Goal: Task Accomplishment & Management: Complete application form

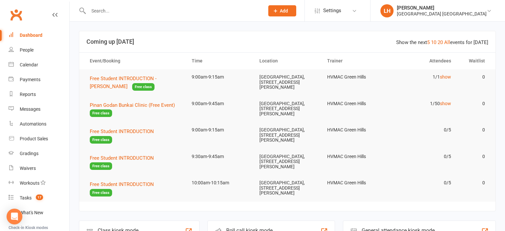
click at [279, 14] on button "Add" at bounding box center [283, 10] width 28 height 11
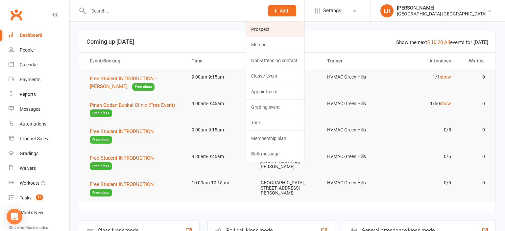
click at [279, 30] on link "Prospect" at bounding box center [275, 29] width 59 height 15
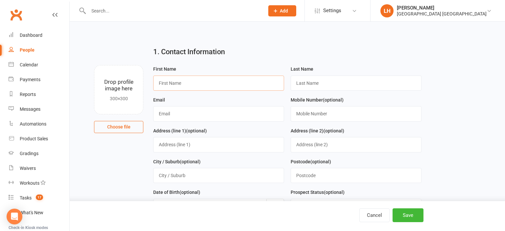
click at [223, 82] on input "text" at bounding box center [218, 83] width 131 height 15
type input "[PERSON_NAME]"
click at [315, 115] on input "text" at bounding box center [356, 113] width 131 height 15
paste input "0432343325"
type input "0432343325"
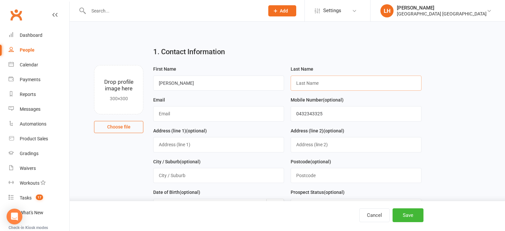
click at [313, 80] on input "text" at bounding box center [356, 83] width 131 height 15
type input "Unknown"
click at [177, 113] on input "text" at bounding box center [218, 113] width 131 height 15
paste input "[EMAIL_ADDRESS][DOMAIN_NAME]"
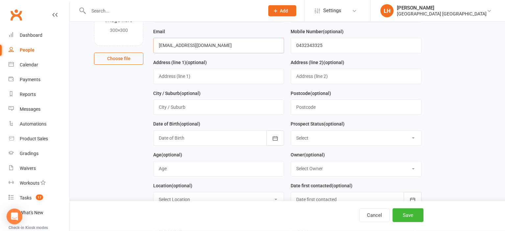
scroll to position [104, 0]
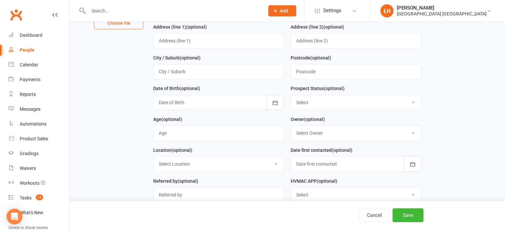
type input "[EMAIL_ADDRESS][DOMAIN_NAME]"
select select "Parent/Carer of Prospect"
click option "Parent/Carer of Prospect" at bounding box center [0, 0] width 0 height 0
click at [407, 215] on button "Save" at bounding box center [408, 216] width 31 height 14
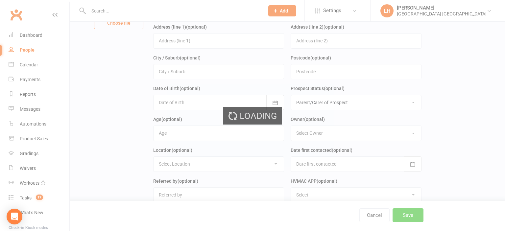
scroll to position [0, 0]
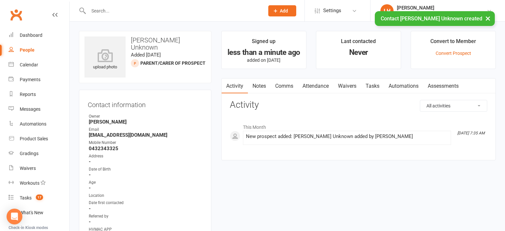
click at [288, 85] on link "Comms" at bounding box center [284, 86] width 27 height 15
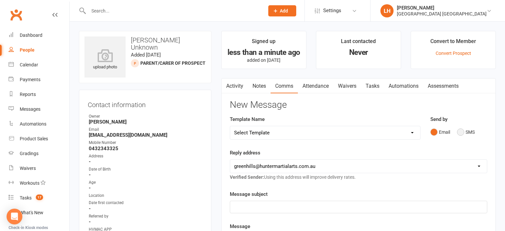
click at [460, 130] on button "SMS" at bounding box center [466, 132] width 18 height 13
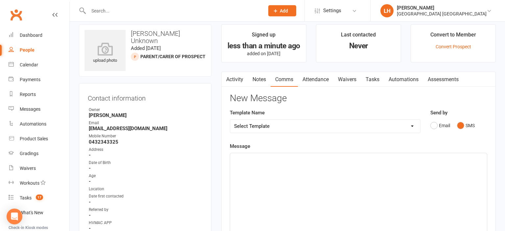
scroll to position [35, 0]
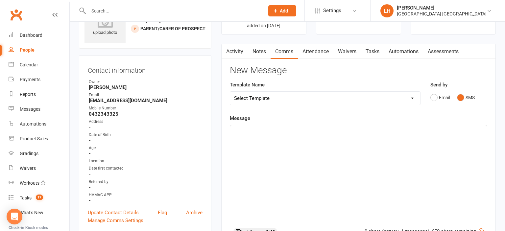
click at [318, 157] on div "﻿" at bounding box center [358, 174] width 257 height 99
click at [352, 139] on span "It's Sensei Liana from [GEOGRAPHIC_DATA]. Thank you dso much for your enquiry" at bounding box center [324, 139] width 180 height 6
click at [424, 139] on p "It's Sensei Liana from [GEOGRAPHIC_DATA]. Thank you so much for your enquiry" at bounding box center [358, 139] width 249 height 8
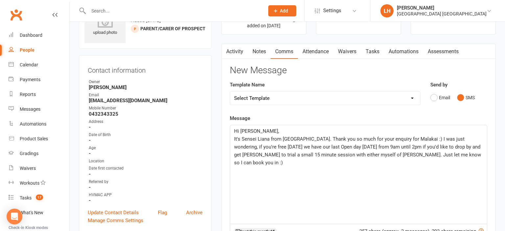
click at [327, 137] on span "It's Sensei Liana from [GEOGRAPHIC_DATA]. Thank you so much for your enquiry fo…" at bounding box center [358, 151] width 248 height 30
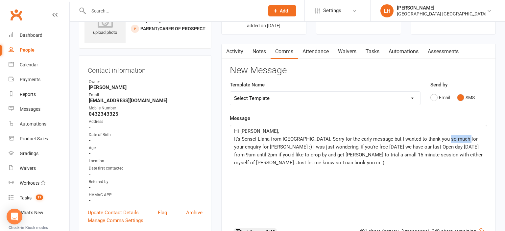
drag, startPoint x: 446, startPoint y: 138, endPoint x: 465, endPoint y: 140, distance: 19.6
click at [465, 140] on span "It's Sensei Liana from [GEOGRAPHIC_DATA]. Sorry for the early message but I wan…" at bounding box center [359, 151] width 250 height 30
drag, startPoint x: 260, startPoint y: 146, endPoint x: 311, endPoint y: 147, distance: 50.7
click at [311, 147] on span "It's Sensei Liana from [GEOGRAPHIC_DATA]. Sorry for the early message but I wan…" at bounding box center [357, 151] width 247 height 30
click at [329, 145] on span "It's Sensei Liana from [GEOGRAPHIC_DATA]. Sorry for the early message but I wan…" at bounding box center [355, 151] width 242 height 30
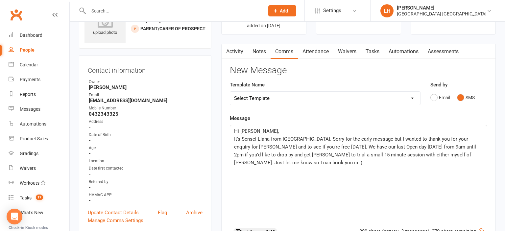
click at [432, 154] on span "It's Sensei Liana from [GEOGRAPHIC_DATA]. Sorry for the early message but I wan…" at bounding box center [356, 151] width 244 height 30
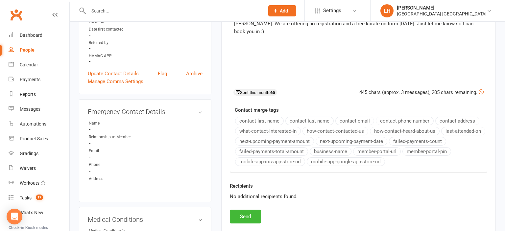
scroll to position [347, 0]
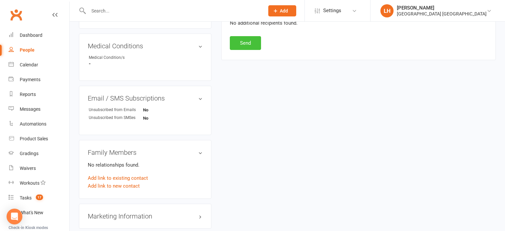
click at [240, 40] on button "Send" at bounding box center [245, 43] width 31 height 14
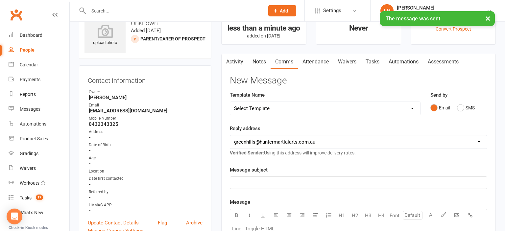
scroll to position [0, 0]
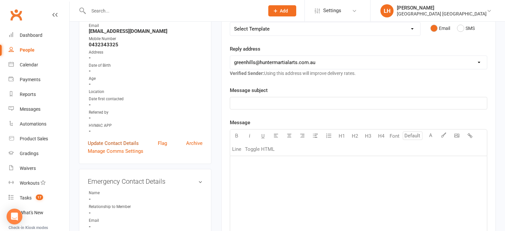
click at [124, 144] on link "Update Contact Details" at bounding box center [113, 144] width 51 height 8
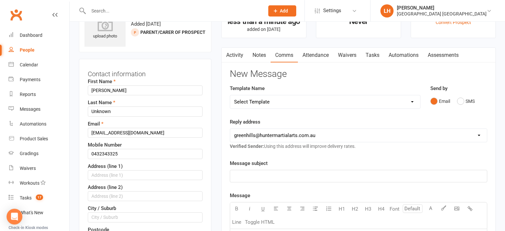
scroll to position [31, 0]
drag, startPoint x: 110, startPoint y: 120, endPoint x: 98, endPoint y: 124, distance: 12.8
click at [98, 124] on div "Email [EMAIL_ADDRESS][DOMAIN_NAME]" at bounding box center [145, 129] width 115 height 18
drag, startPoint x: 118, startPoint y: 110, endPoint x: 76, endPoint y: 116, distance: 42.4
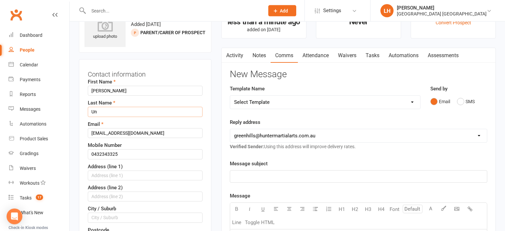
type input "U"
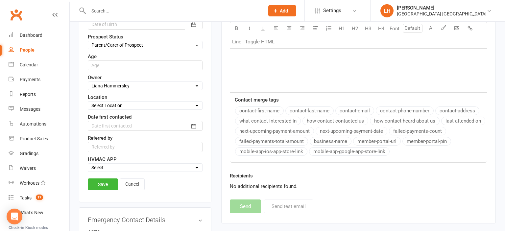
scroll to position [309, 0]
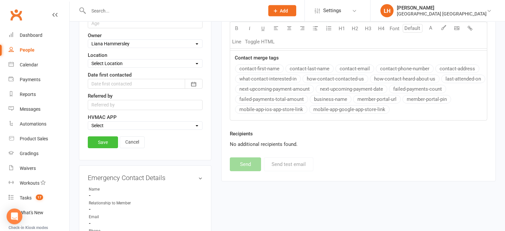
type input "[PERSON_NAME]"
click at [101, 142] on link "Save" at bounding box center [103, 143] width 30 height 12
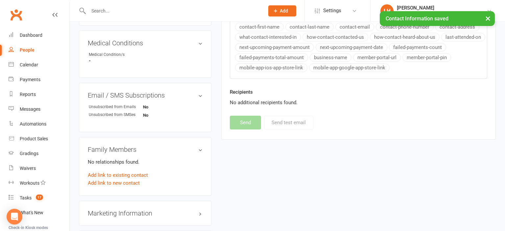
scroll to position [423, 0]
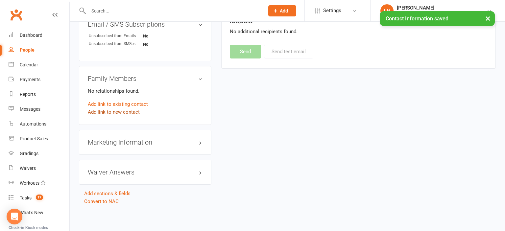
click at [110, 115] on link "Add link to new contact" at bounding box center [114, 112] width 52 height 8
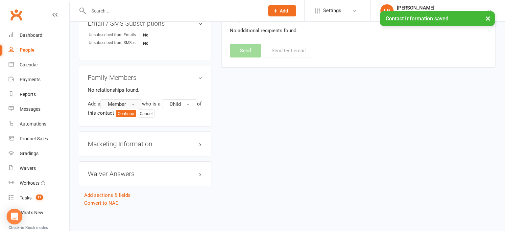
click at [137, 106] on button "Member" at bounding box center [121, 104] width 42 height 10
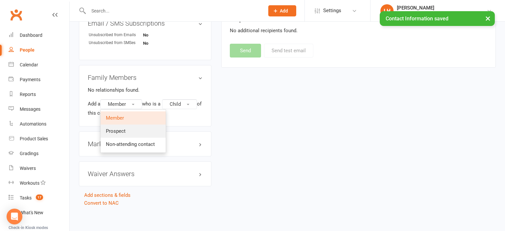
click at [137, 130] on link "Prospect" at bounding box center [133, 131] width 65 height 13
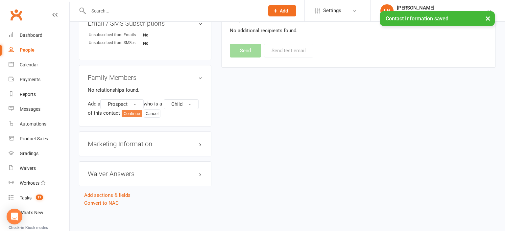
click at [133, 113] on button "Continue" at bounding box center [132, 114] width 20 height 8
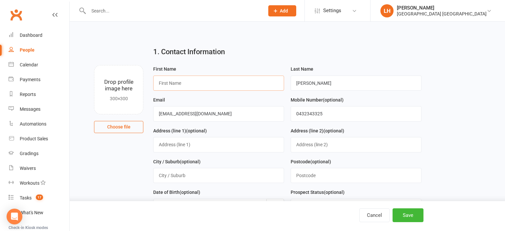
click at [174, 80] on input "text" at bounding box center [218, 83] width 131 height 15
type input "<"
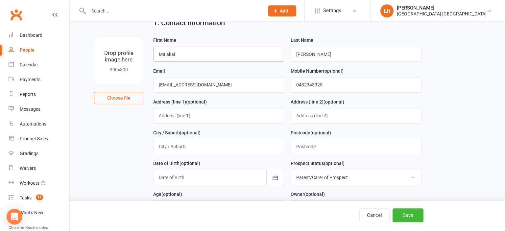
scroll to position [69, 0]
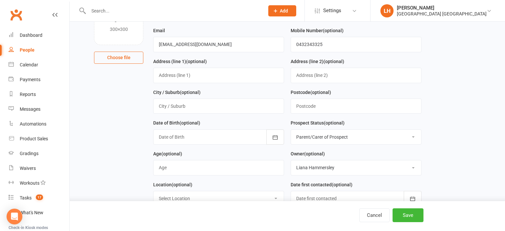
type input "Malakai"
click at [291, 130] on select "Select Initial Contact Not interested Special Event Attendee Birthday Party Att…" at bounding box center [356, 137] width 130 height 14
select select "Initial Contact"
click option "Initial Contact" at bounding box center [0, 0] width 0 height 0
click at [199, 168] on input "string" at bounding box center [218, 167] width 131 height 15
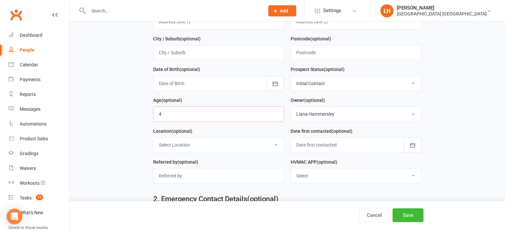
scroll to position [139, 0]
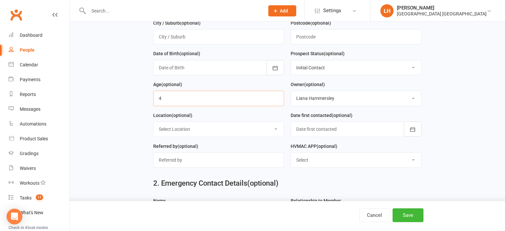
type input "4"
click at [193, 159] on input "text" at bounding box center [218, 160] width 131 height 15
type input "SEP OPEN WEEKEND"
click at [415, 215] on button "Save" at bounding box center [408, 216] width 31 height 14
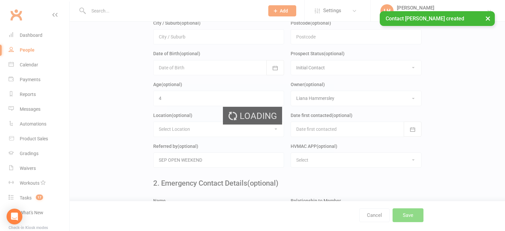
scroll to position [0, 0]
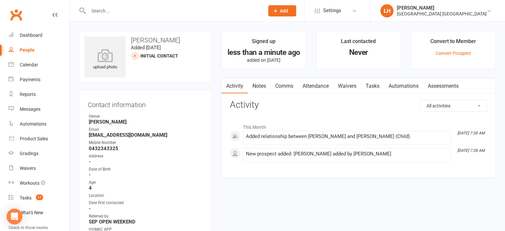
click at [110, 13] on input "text" at bounding box center [173, 10] width 173 height 9
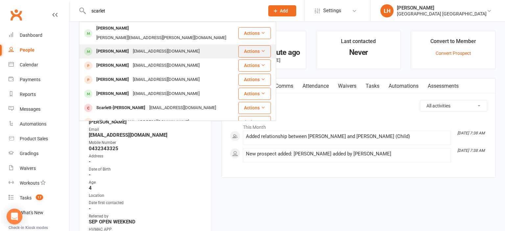
type input "scarlet"
click at [155, 47] on div "[EMAIL_ADDRESS][DOMAIN_NAME]" at bounding box center [166, 52] width 71 height 10
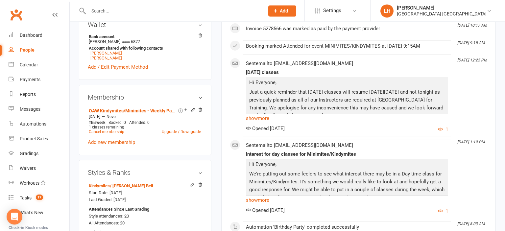
scroll to position [313, 0]
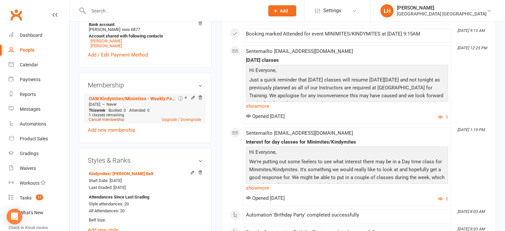
click at [105, 122] on link "Cancel membership" at bounding box center [107, 119] width 36 height 5
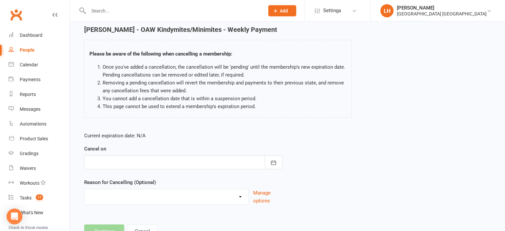
scroll to position [35, 0]
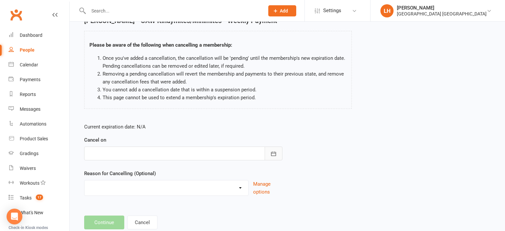
click at [270, 154] on button "button" at bounding box center [274, 154] width 18 height 14
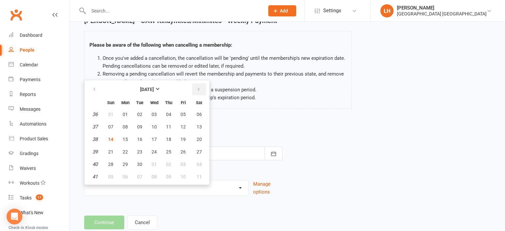
click at [199, 86] on button "button" at bounding box center [199, 90] width 14 height 12
click at [109, 139] on span "12" at bounding box center [110, 139] width 5 height 5
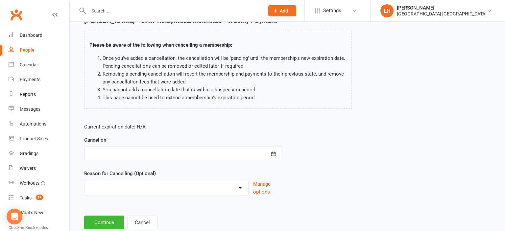
type input "[DATE]"
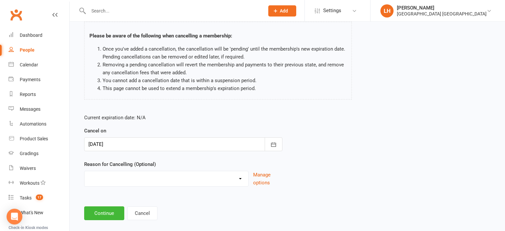
scroll to position [52, 0]
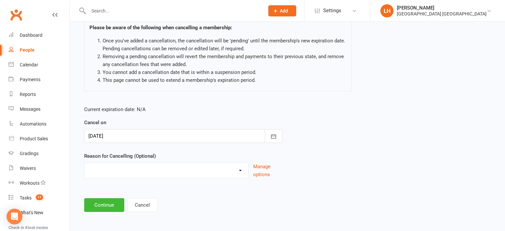
click at [85, 163] on select "Changing Membership plan Failed Payments family/work Holiday Injury Lost Intere…" at bounding box center [167, 169] width 164 height 13
select select "20"
click option "Other reason" at bounding box center [0, 0] width 0 height 0
click at [115, 208] on input at bounding box center [183, 205] width 198 height 14
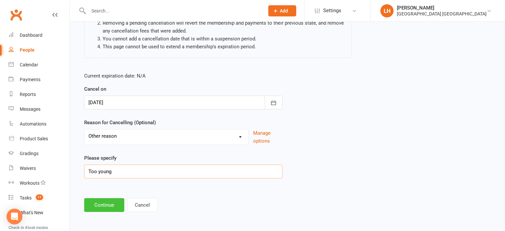
type input "Too young"
click at [107, 207] on button "Continue" at bounding box center [104, 205] width 40 height 14
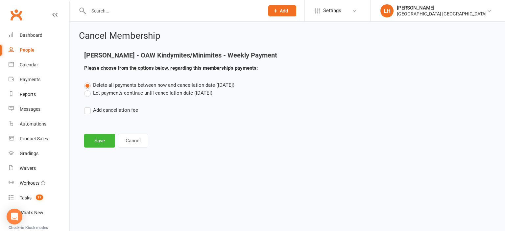
scroll to position [0, 0]
click at [105, 93] on label "Let payments continue until cancellation date ([DATE])" at bounding box center [148, 93] width 128 height 8
click at [89, 89] on input "Let payments continue until cancellation date ([DATE])" at bounding box center [86, 89] width 4 height 0
click at [96, 136] on button "Save" at bounding box center [99, 141] width 31 height 14
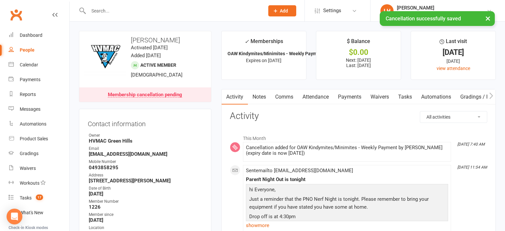
click at [352, 95] on link "Payments" at bounding box center [350, 97] width 33 height 15
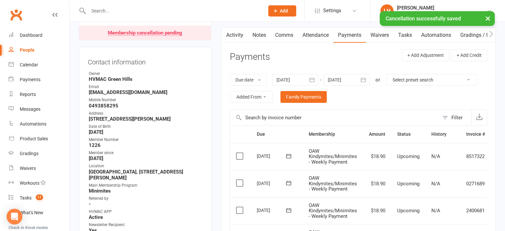
scroll to position [69, 0]
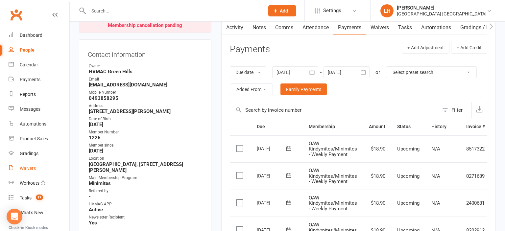
click at [34, 169] on div "Waivers" at bounding box center [28, 168] width 16 height 5
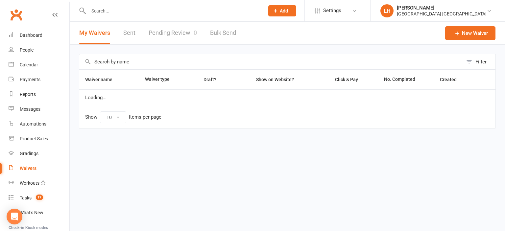
click at [172, 33] on link "Pending Review 0" at bounding box center [173, 33] width 48 height 23
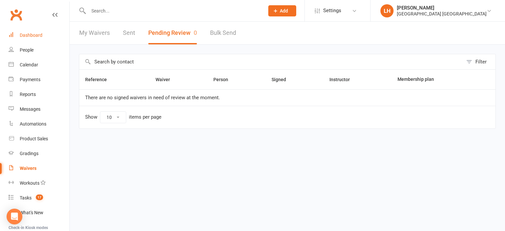
click at [36, 39] on link "Dashboard" at bounding box center [39, 35] width 61 height 15
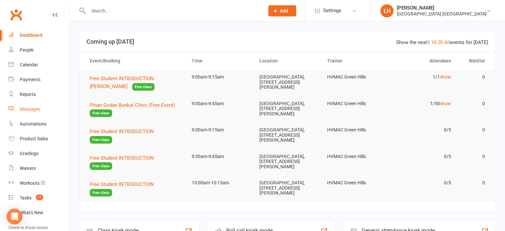
click at [30, 112] on div "Messages" at bounding box center [30, 109] width 21 height 5
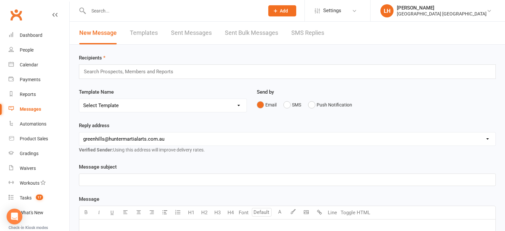
click at [306, 30] on link "SMS Replies" at bounding box center [308, 33] width 33 height 23
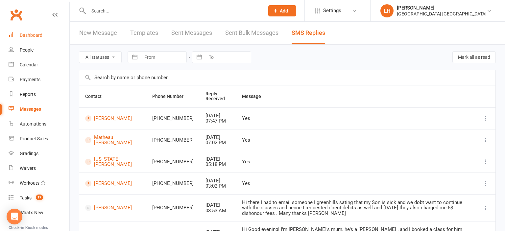
click at [39, 33] on div "Dashboard" at bounding box center [31, 35] width 23 height 5
